Goal: Task Accomplishment & Management: Use online tool/utility

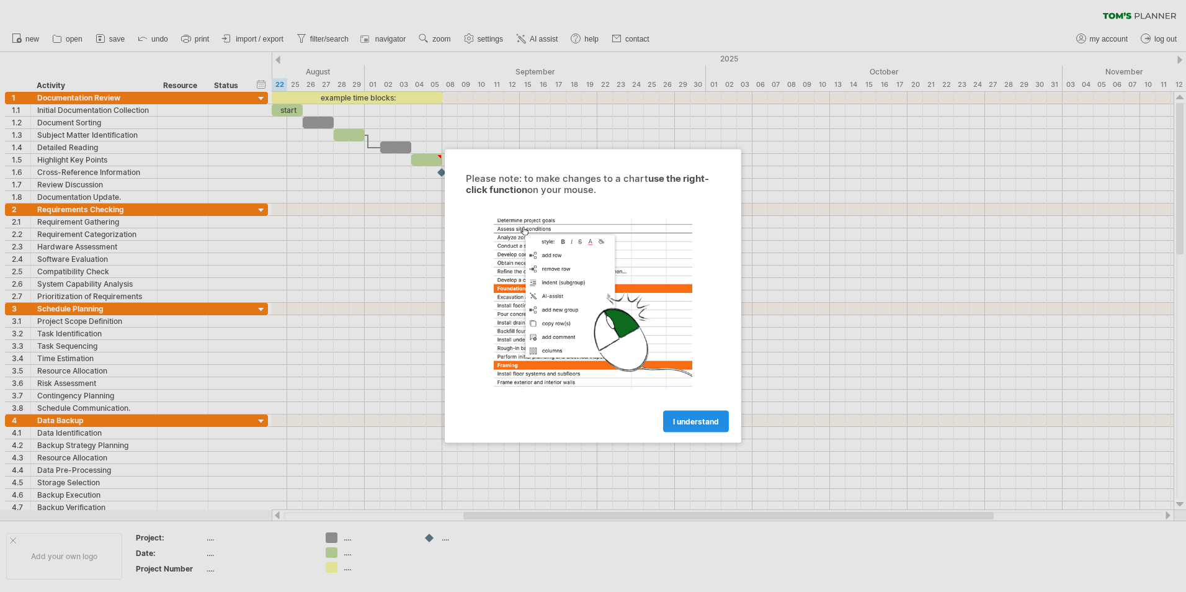
click at [687, 419] on span "I understand" at bounding box center [696, 421] width 46 height 9
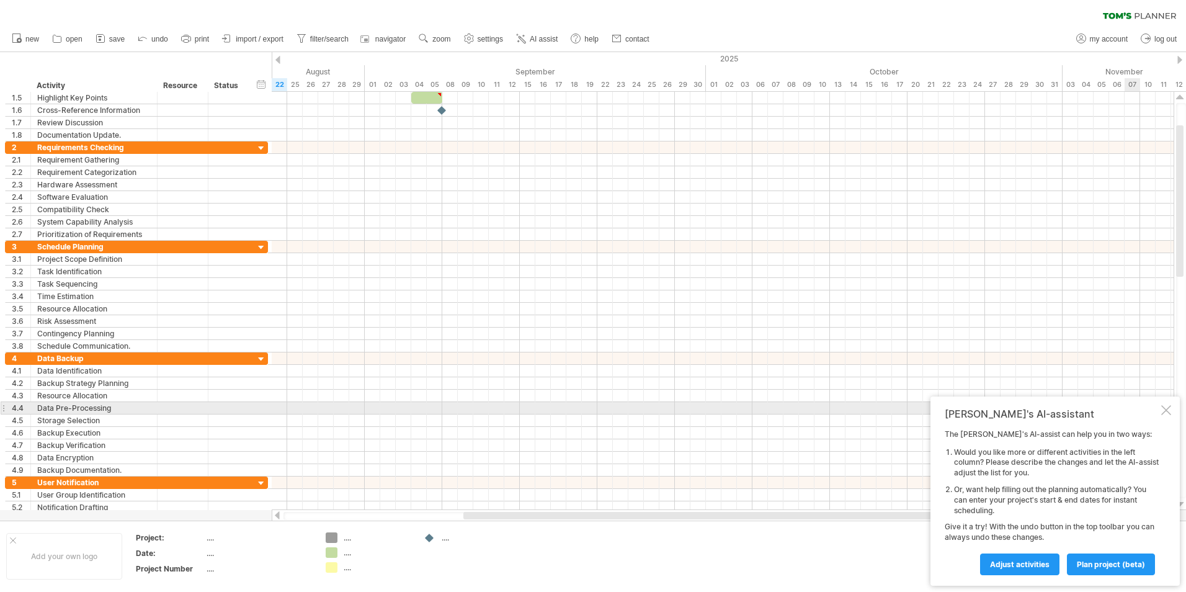
click at [1162, 411] on div at bounding box center [1166, 410] width 10 height 10
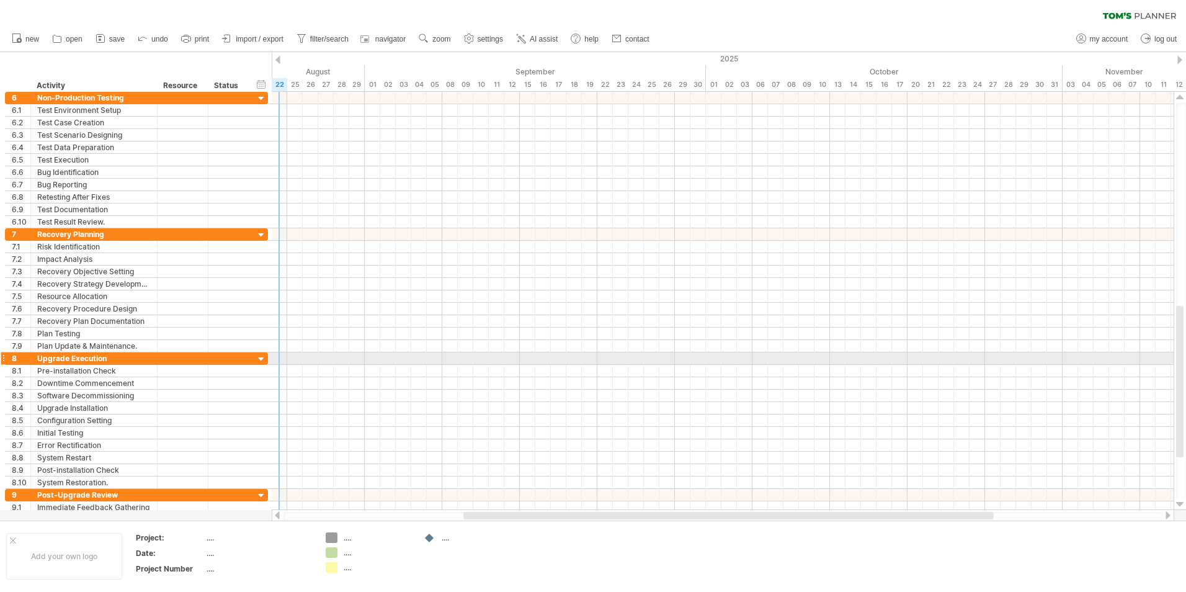
click at [262, 359] on div at bounding box center [262, 360] width 12 height 12
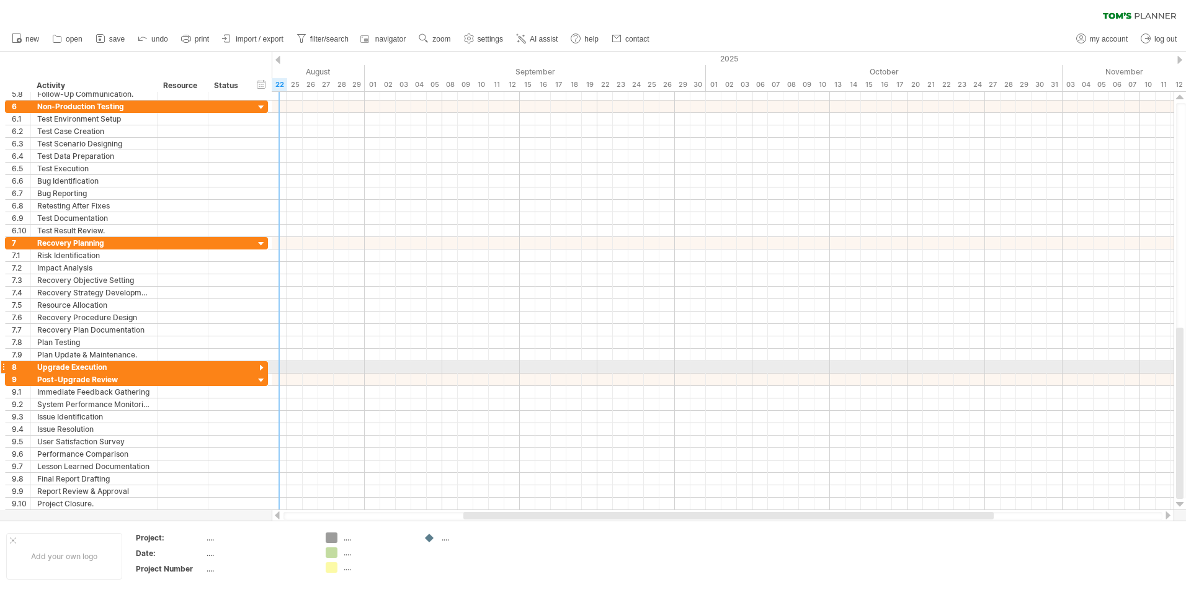
click at [262, 365] on div at bounding box center [262, 368] width 12 height 12
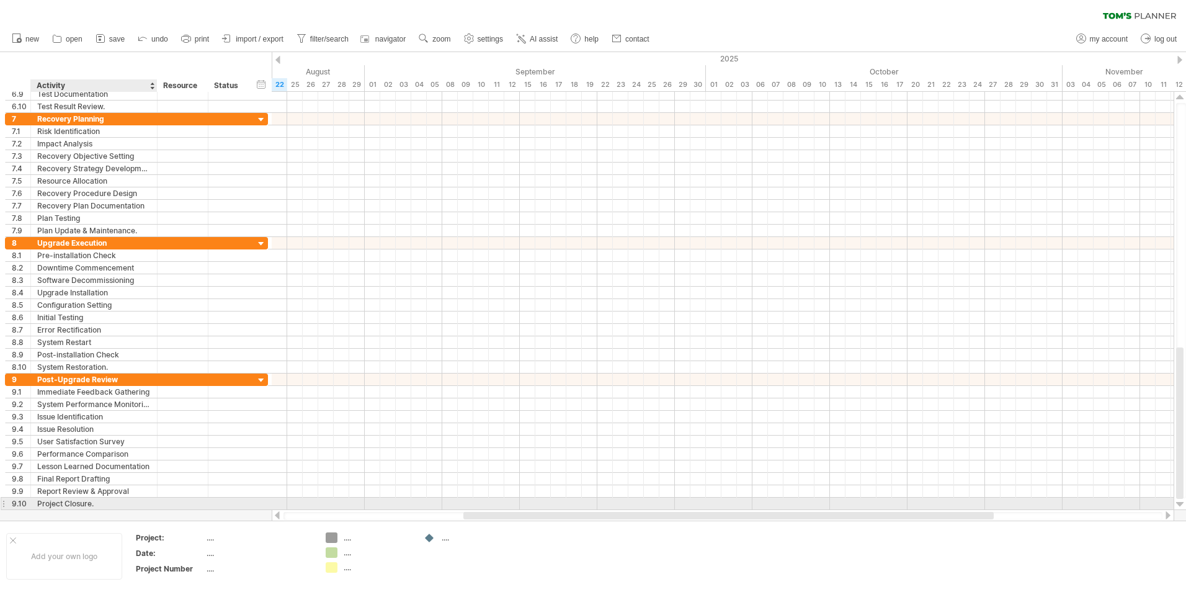
click at [62, 503] on div "Project Closure." at bounding box center [94, 503] width 114 height 12
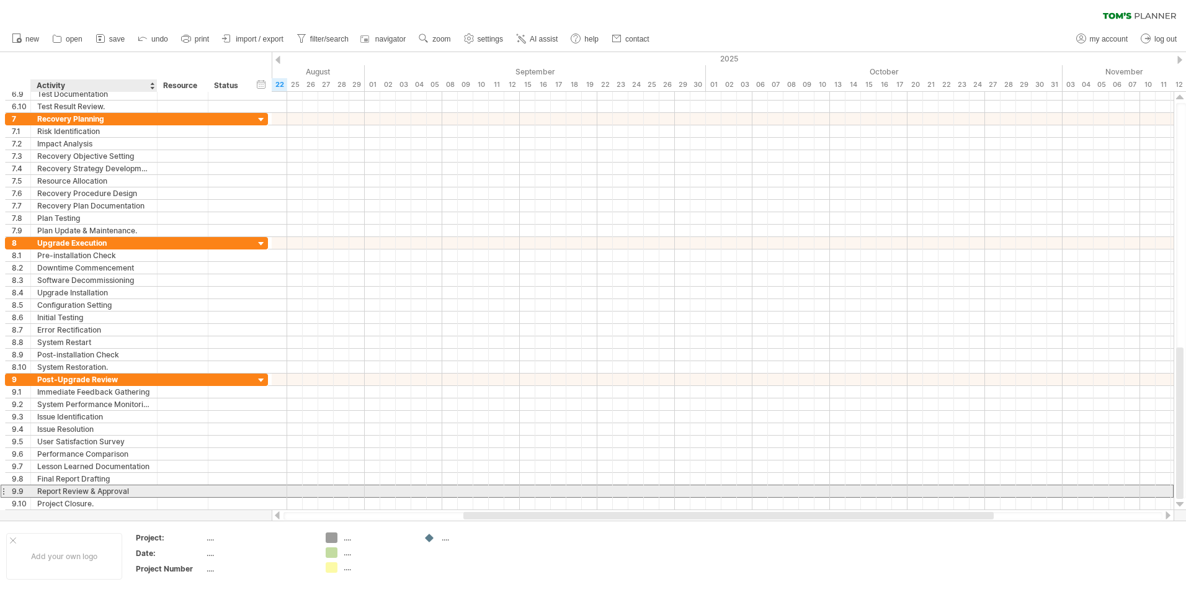
click at [89, 490] on div "Report Review & Approval" at bounding box center [94, 491] width 114 height 12
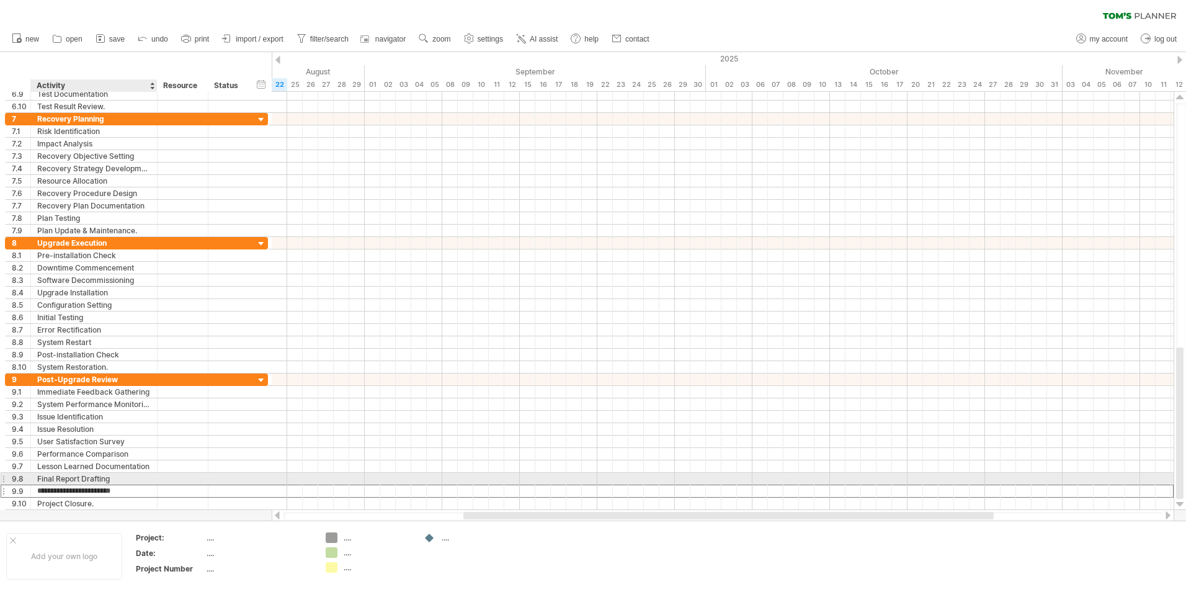
click at [86, 481] on div "Final Report Drafting" at bounding box center [94, 479] width 114 height 12
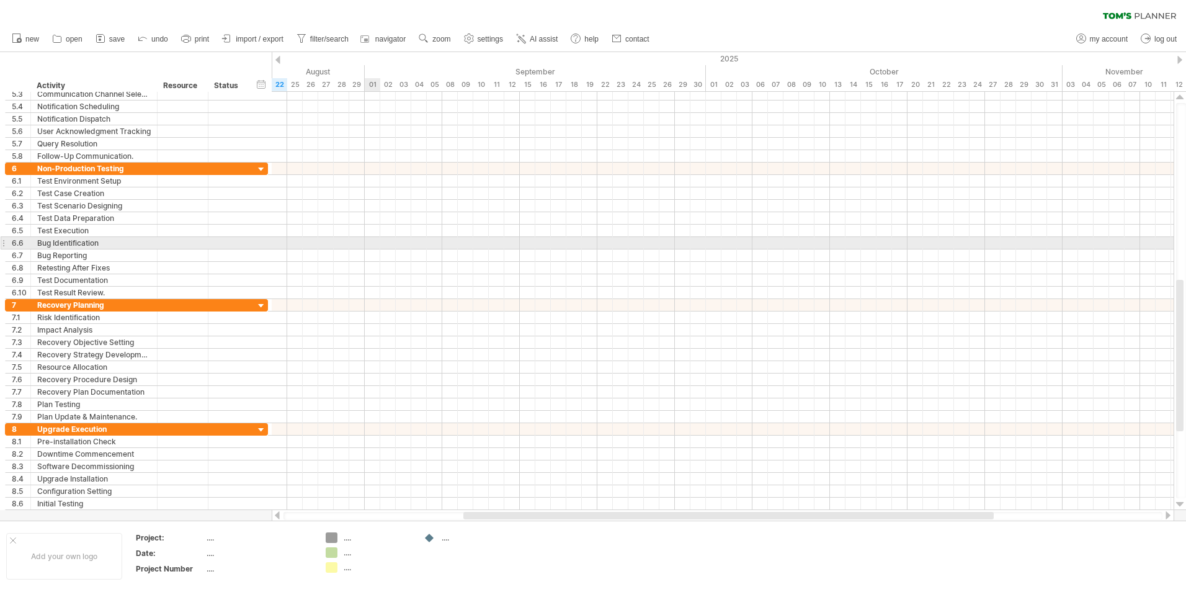
click at [378, 238] on div at bounding box center [723, 243] width 902 height 12
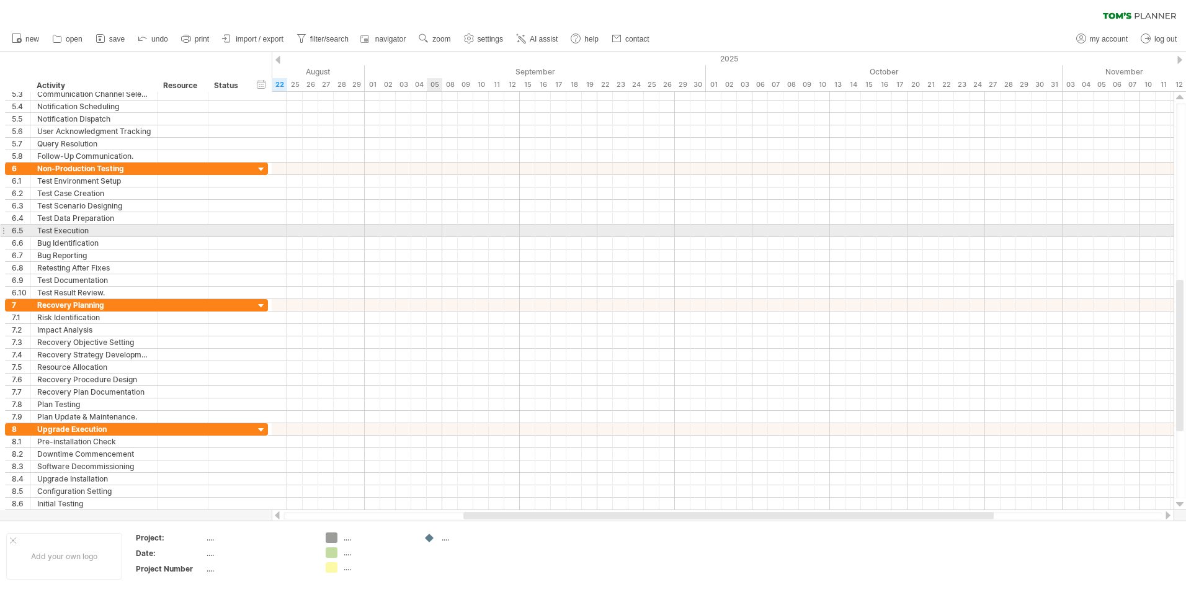
click at [437, 235] on div at bounding box center [723, 231] width 902 height 12
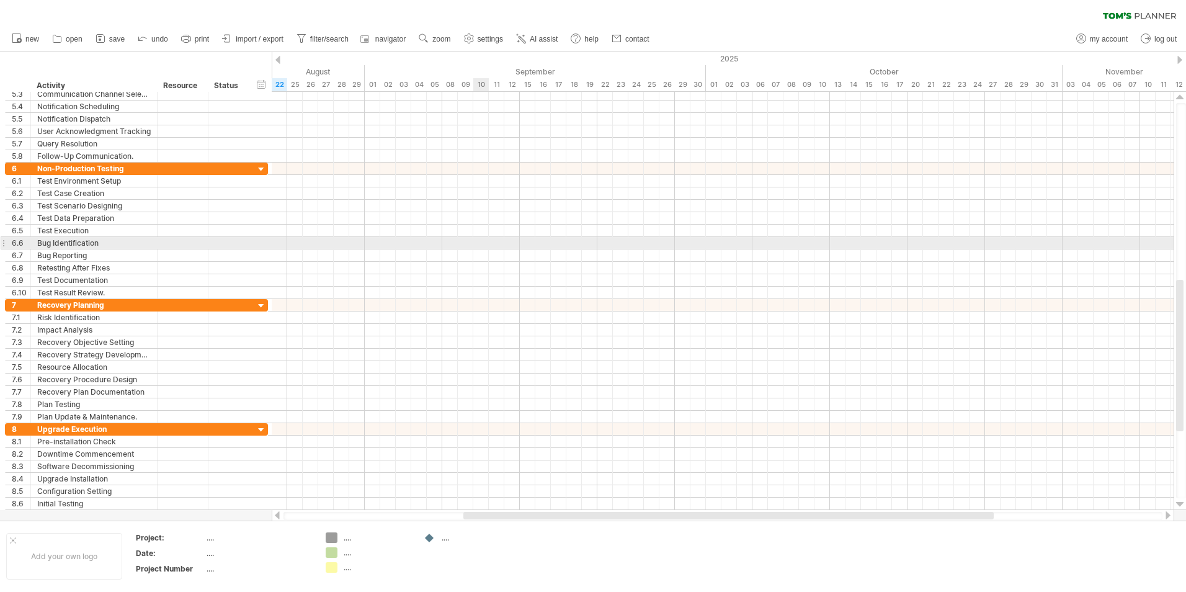
drag, startPoint x: 481, startPoint y: 242, endPoint x: 490, endPoint y: 277, distance: 36.0
click at [481, 243] on div at bounding box center [723, 243] width 902 height 12
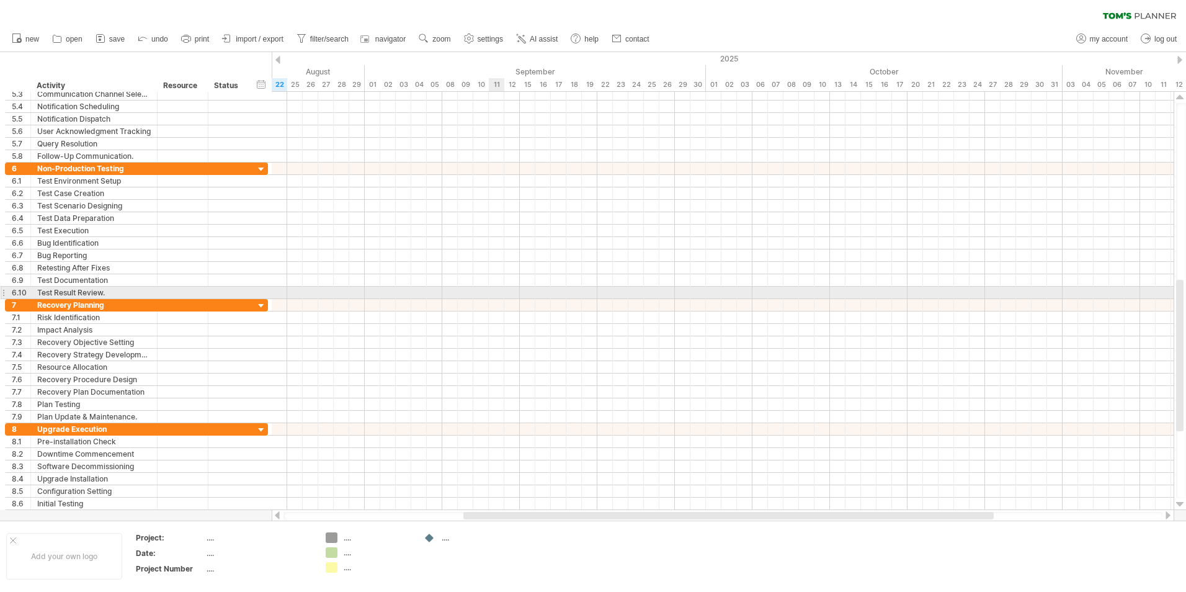
click at [497, 304] on div at bounding box center [723, 305] width 902 height 12
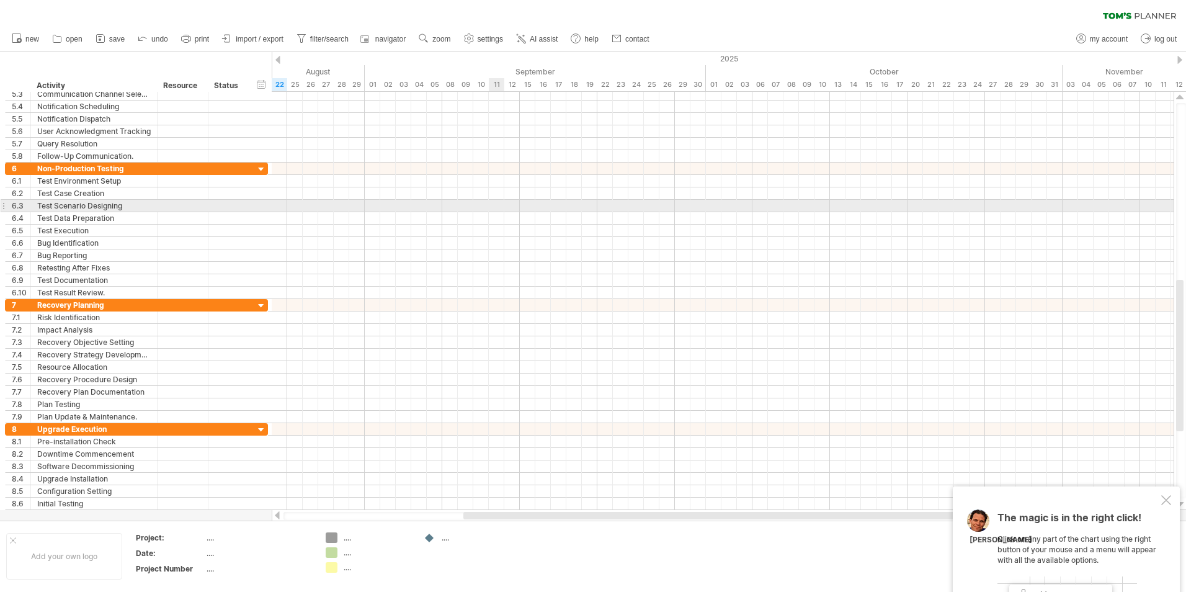
click at [489, 210] on div at bounding box center [723, 206] width 902 height 12
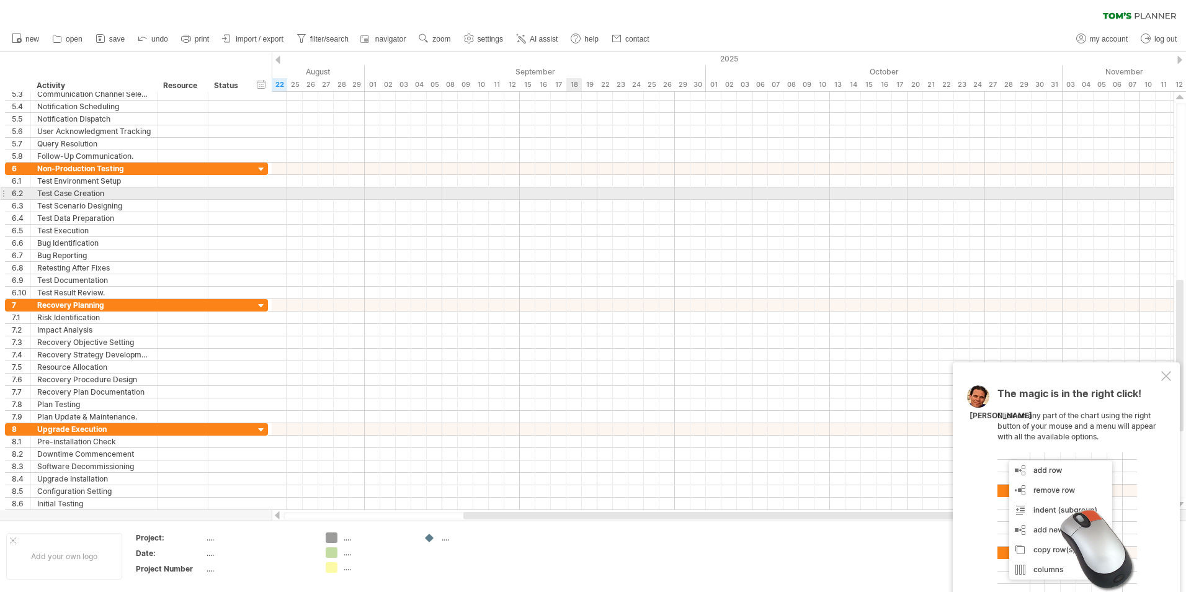
click at [605, 187] on div at bounding box center [723, 193] width 902 height 12
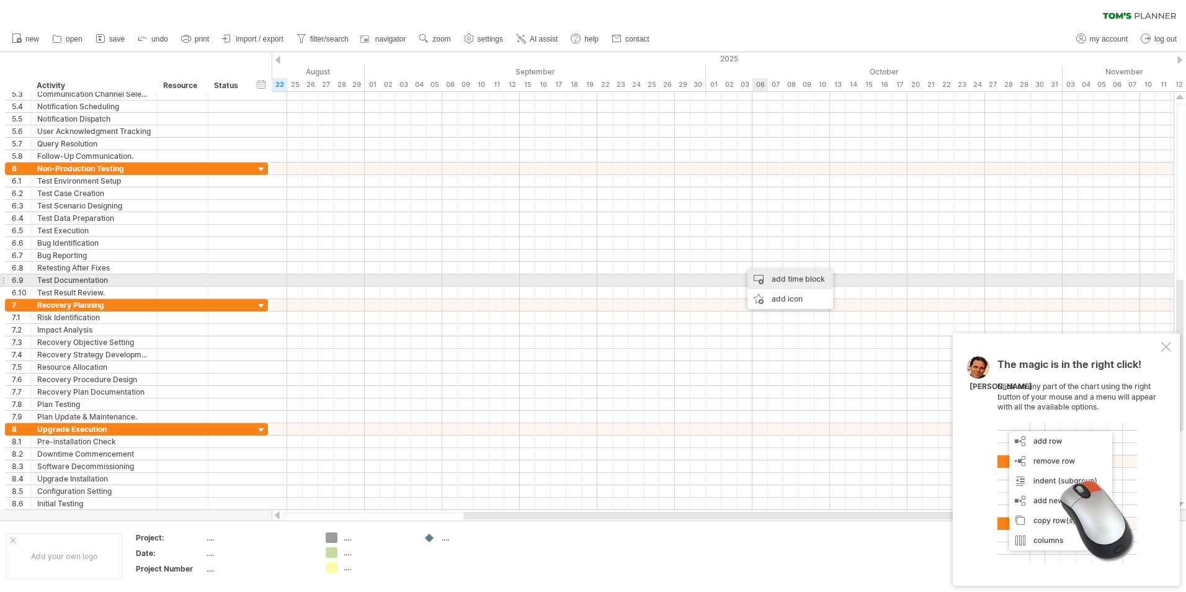
click at [785, 280] on div "add time block" at bounding box center [790, 279] width 86 height 20
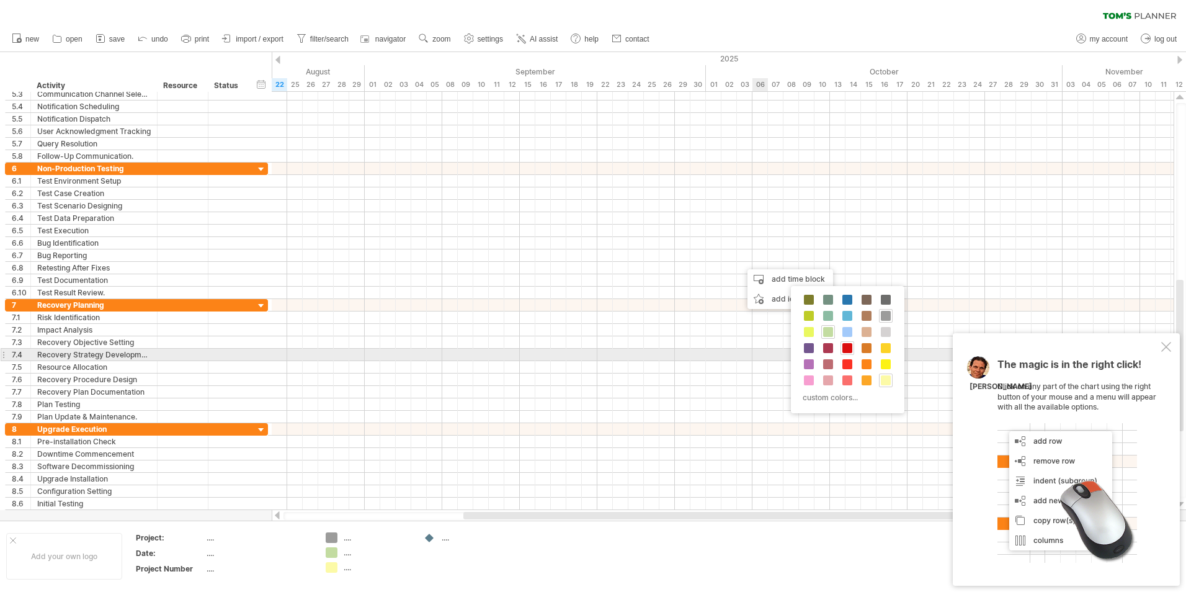
click at [849, 350] on span at bounding box center [847, 348] width 10 height 10
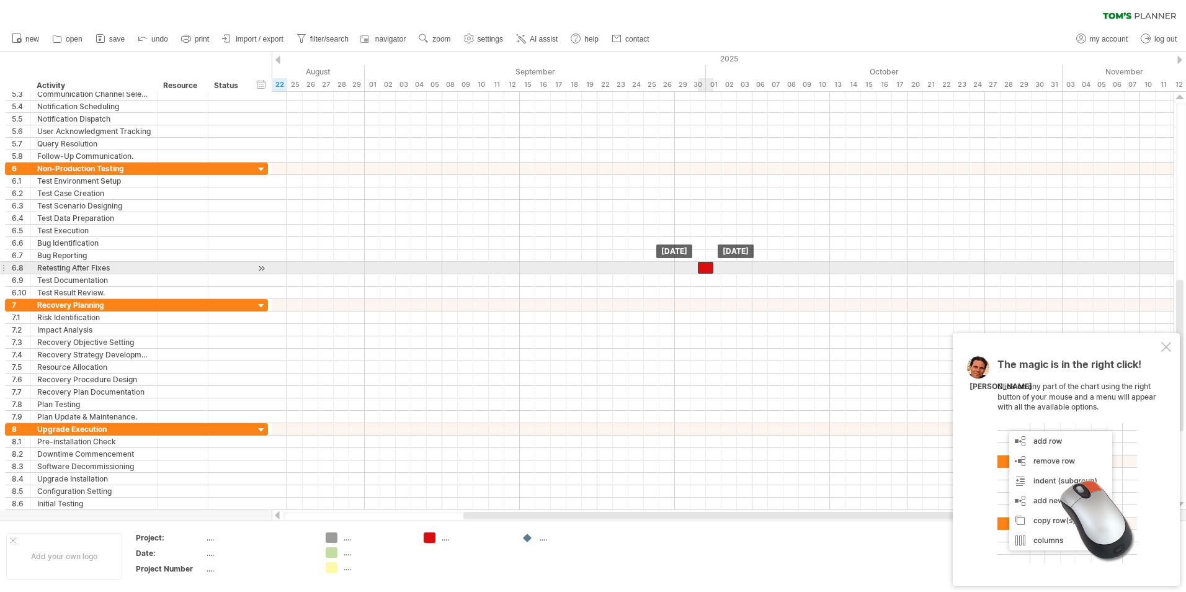
drag, startPoint x: 747, startPoint y: 267, endPoint x: 697, endPoint y: 269, distance: 50.9
click at [698, 269] on div at bounding box center [706, 268] width 16 height 12
drag, startPoint x: 697, startPoint y: 269, endPoint x: 638, endPoint y: 272, distance: 58.4
click at [638, 272] on div at bounding box center [636, 268] width 16 height 12
